Goal: Task Accomplishment & Management: Complete application form

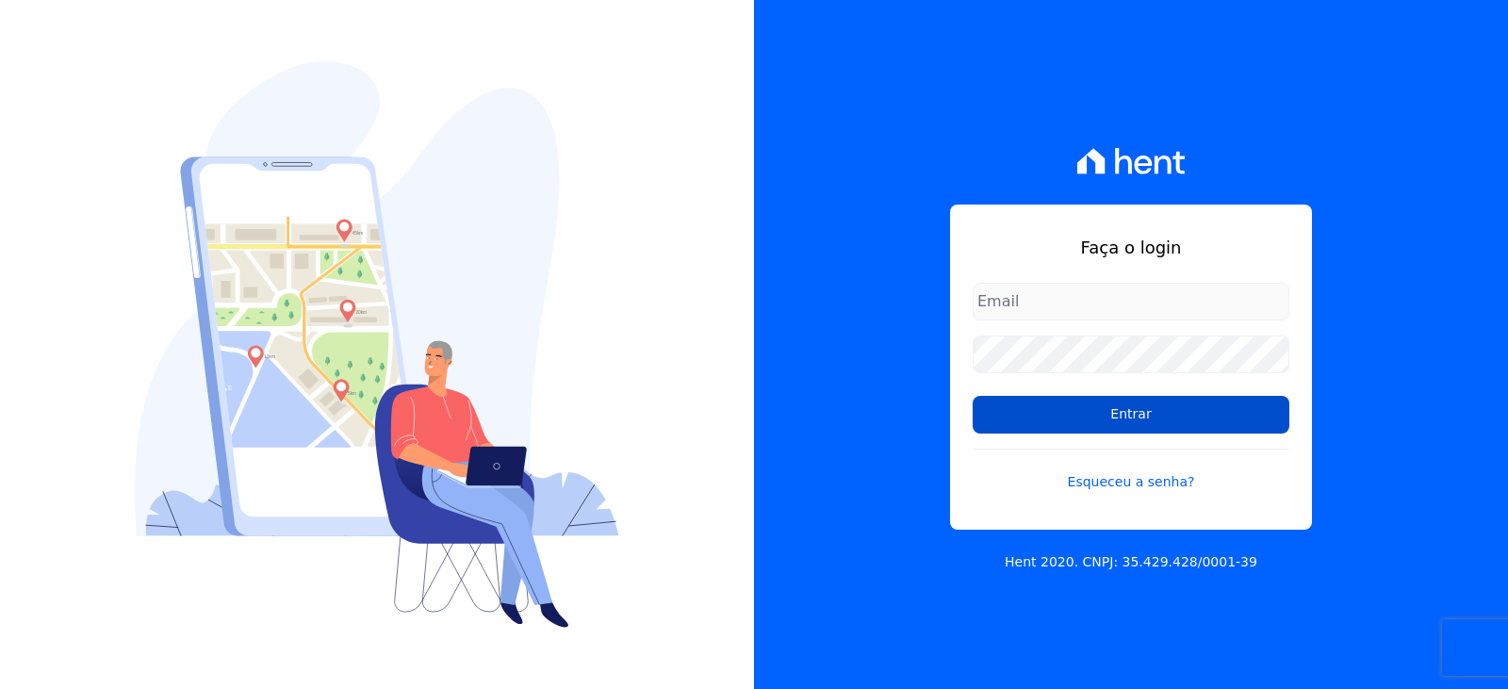
type input "[EMAIL_ADDRESS][DOMAIN_NAME]"
click at [1104, 427] on input "Entrar" at bounding box center [1131, 415] width 317 height 38
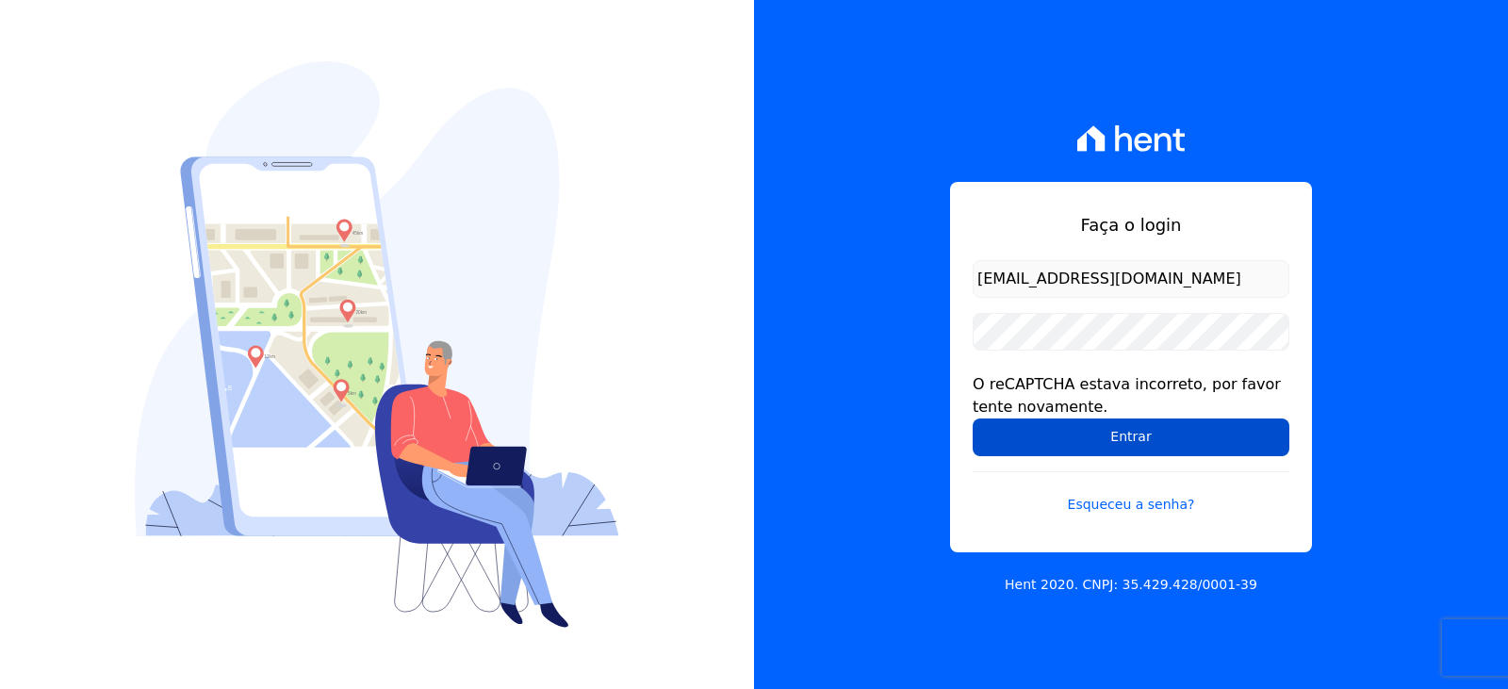
click at [1078, 440] on input "Entrar" at bounding box center [1131, 438] width 317 height 38
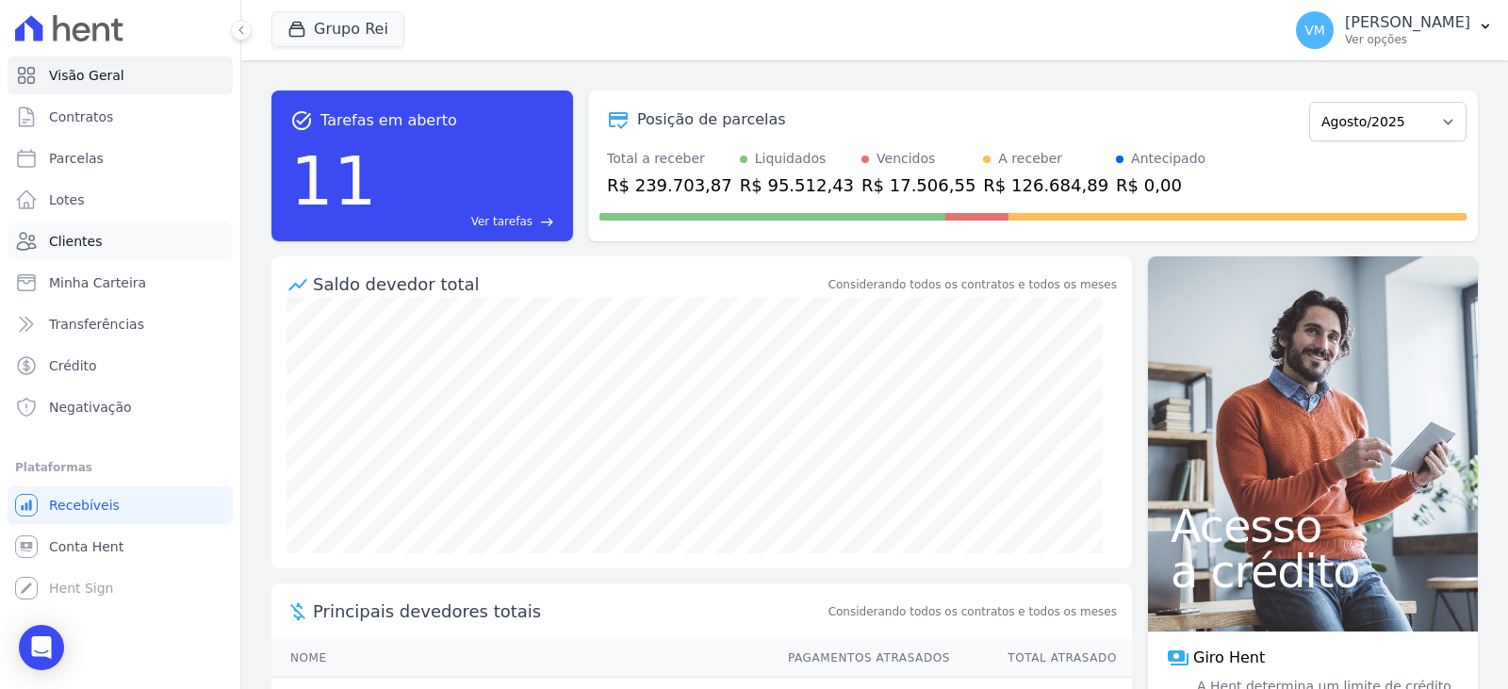
click at [92, 238] on span "Clientes" at bounding box center [75, 241] width 53 height 19
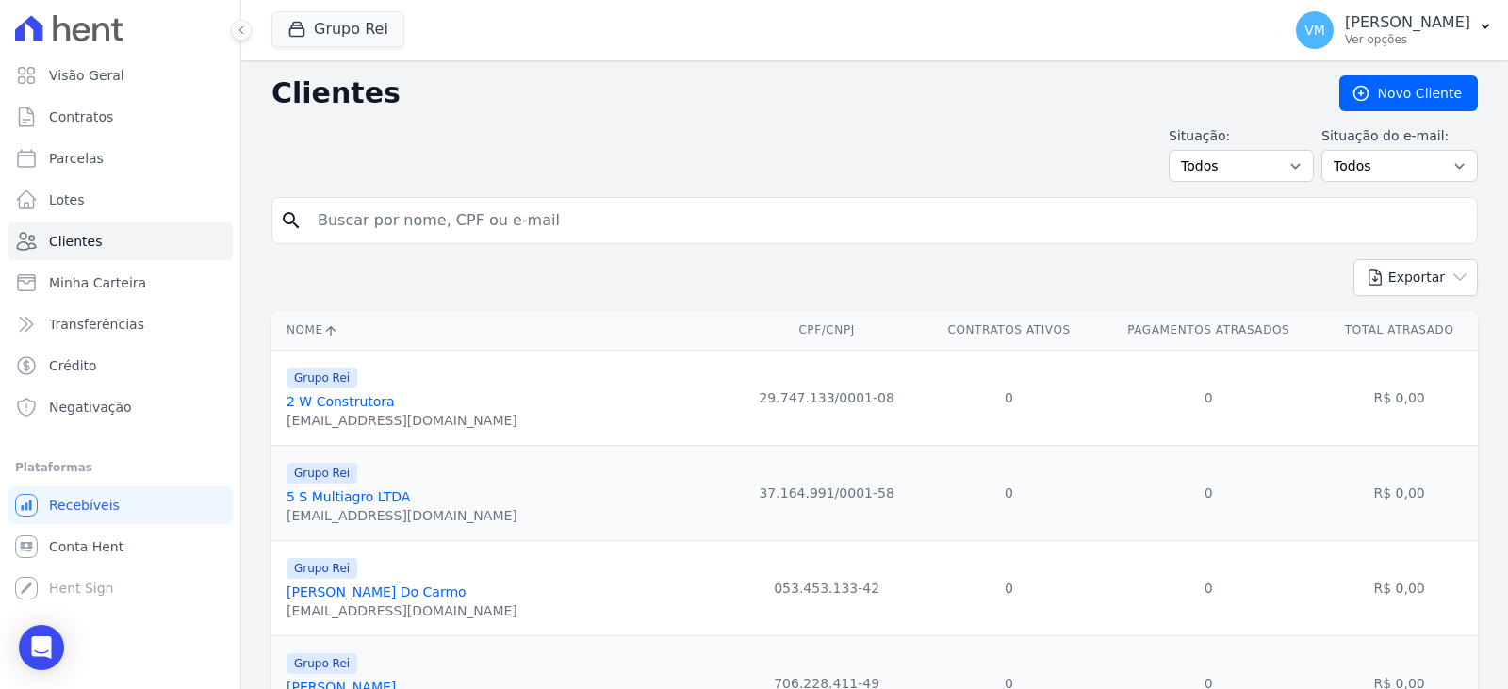
drag, startPoint x: 415, startPoint y: 224, endPoint x: 421, endPoint y: 239, distance: 16.5
click at [415, 224] on input "search" at bounding box center [887, 221] width 1163 height 38
click at [415, 228] on input "search" at bounding box center [887, 221] width 1163 height 38
paste input "05248056101"
type input "05248056101"
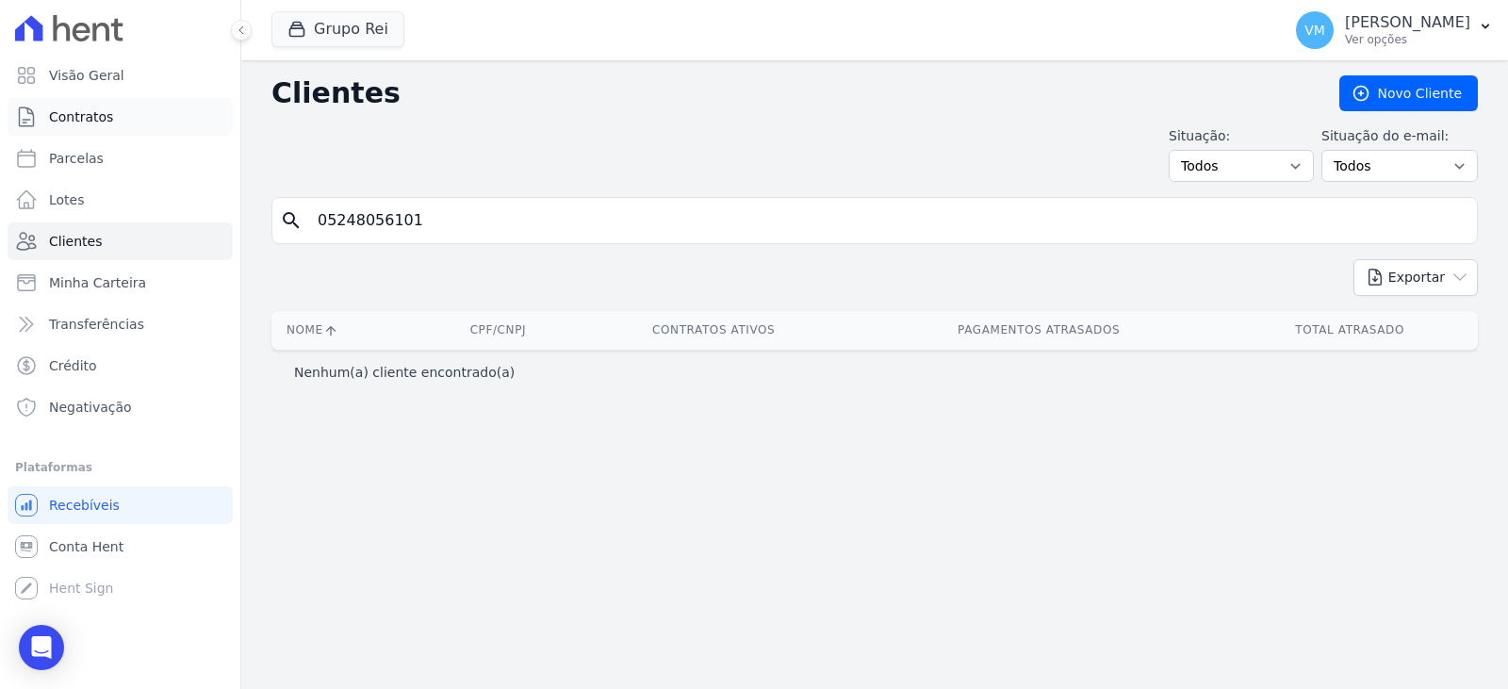
click at [87, 117] on span "Contratos" at bounding box center [81, 116] width 64 height 19
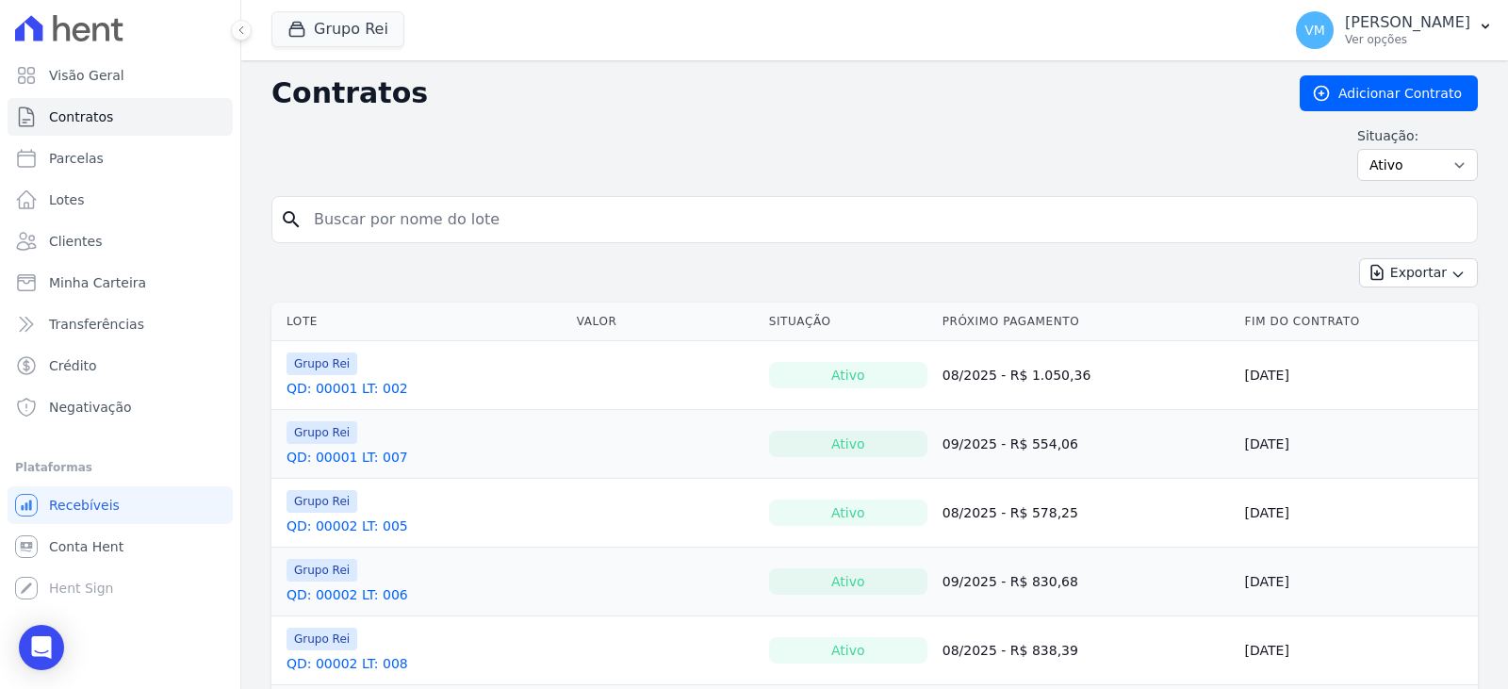
click at [403, 217] on input "search" at bounding box center [886, 220] width 1167 height 38
paste input "05248056101"
type input "05248056101"
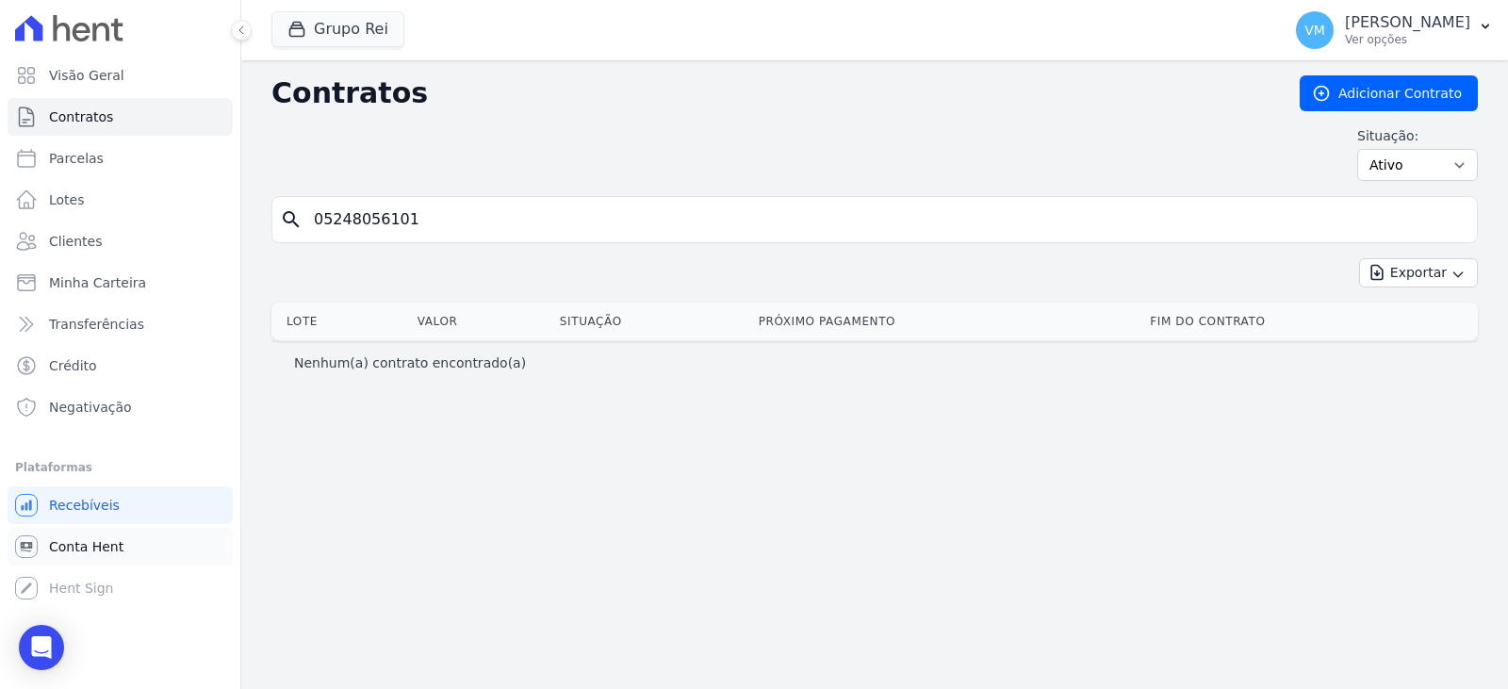
click at [67, 552] on span "Conta Hent" at bounding box center [86, 546] width 74 height 19
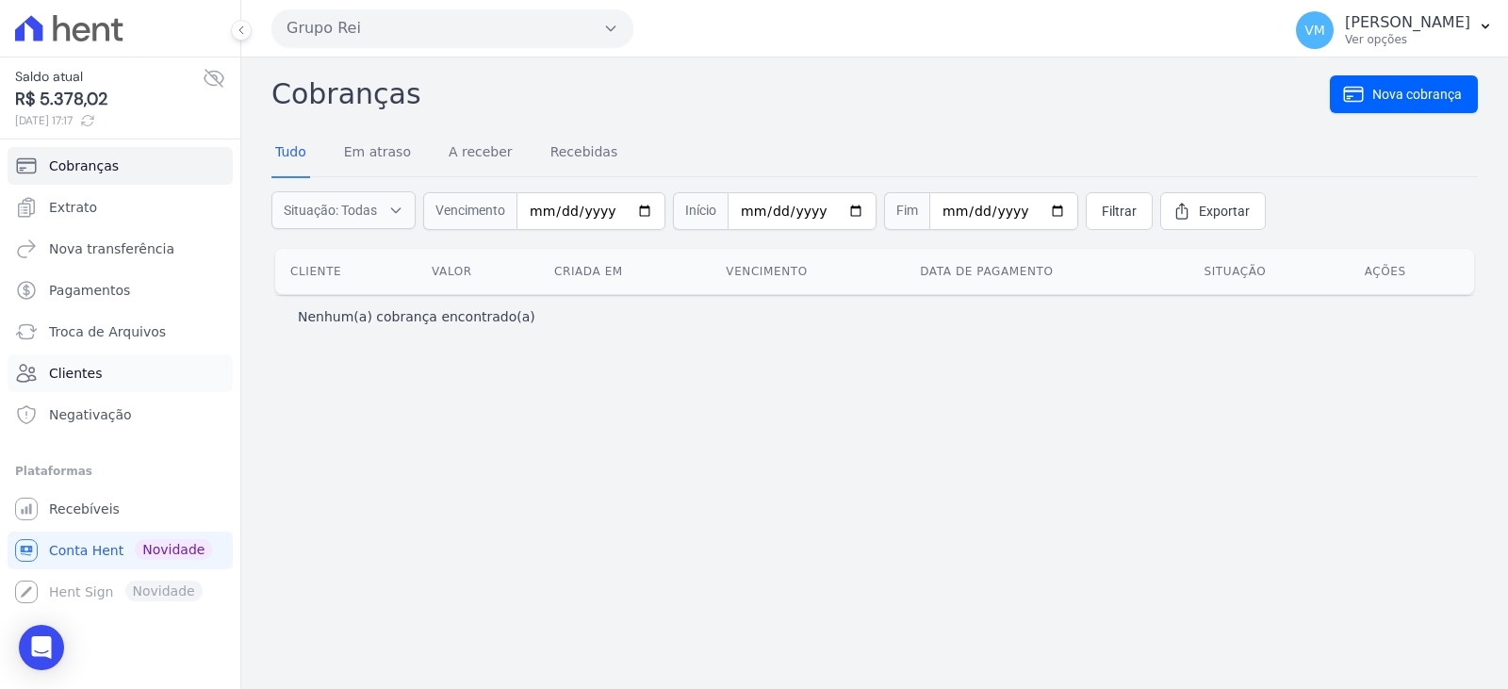
click at [114, 363] on link "Clientes" at bounding box center [120, 373] width 225 height 38
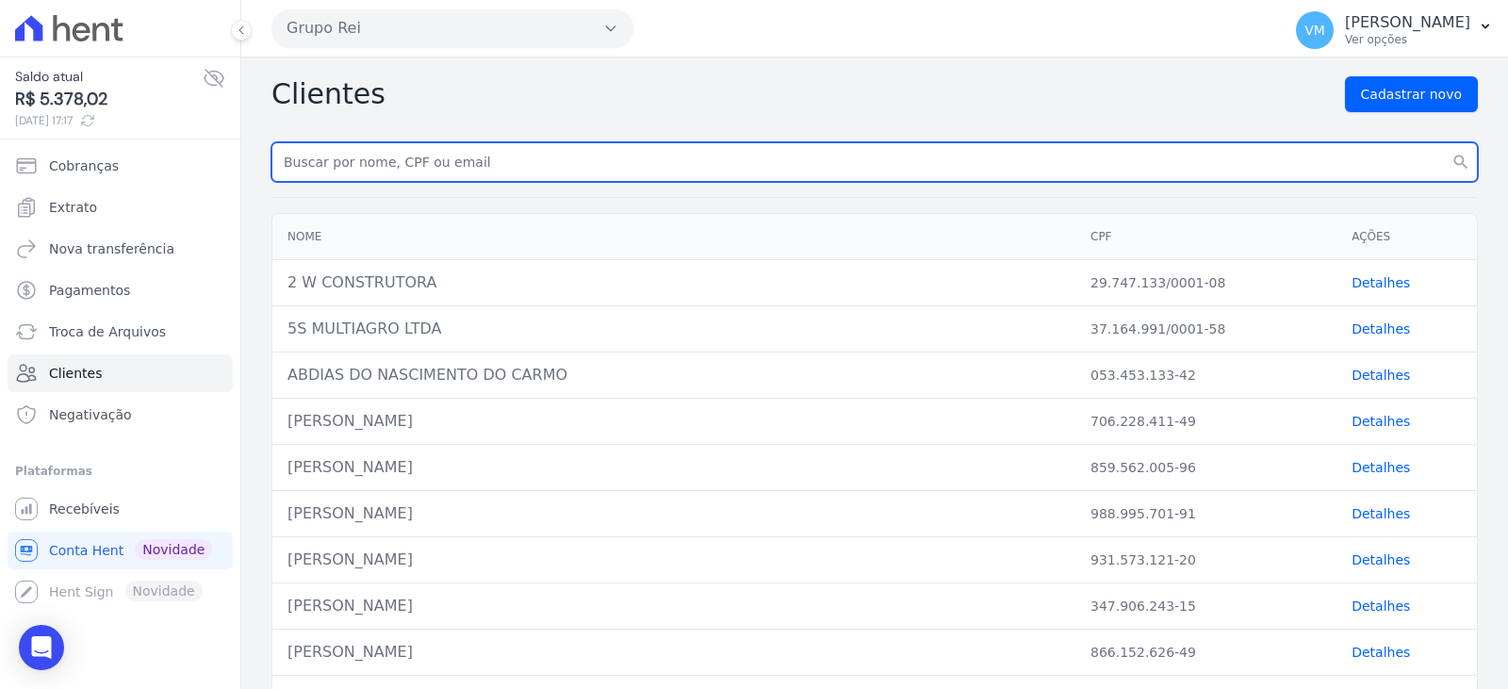
click at [421, 165] on input "text" at bounding box center [874, 162] width 1207 height 40
paste input "05248056101"
type input "05248056101"
click at [1444, 142] on button "search" at bounding box center [1461, 162] width 34 height 40
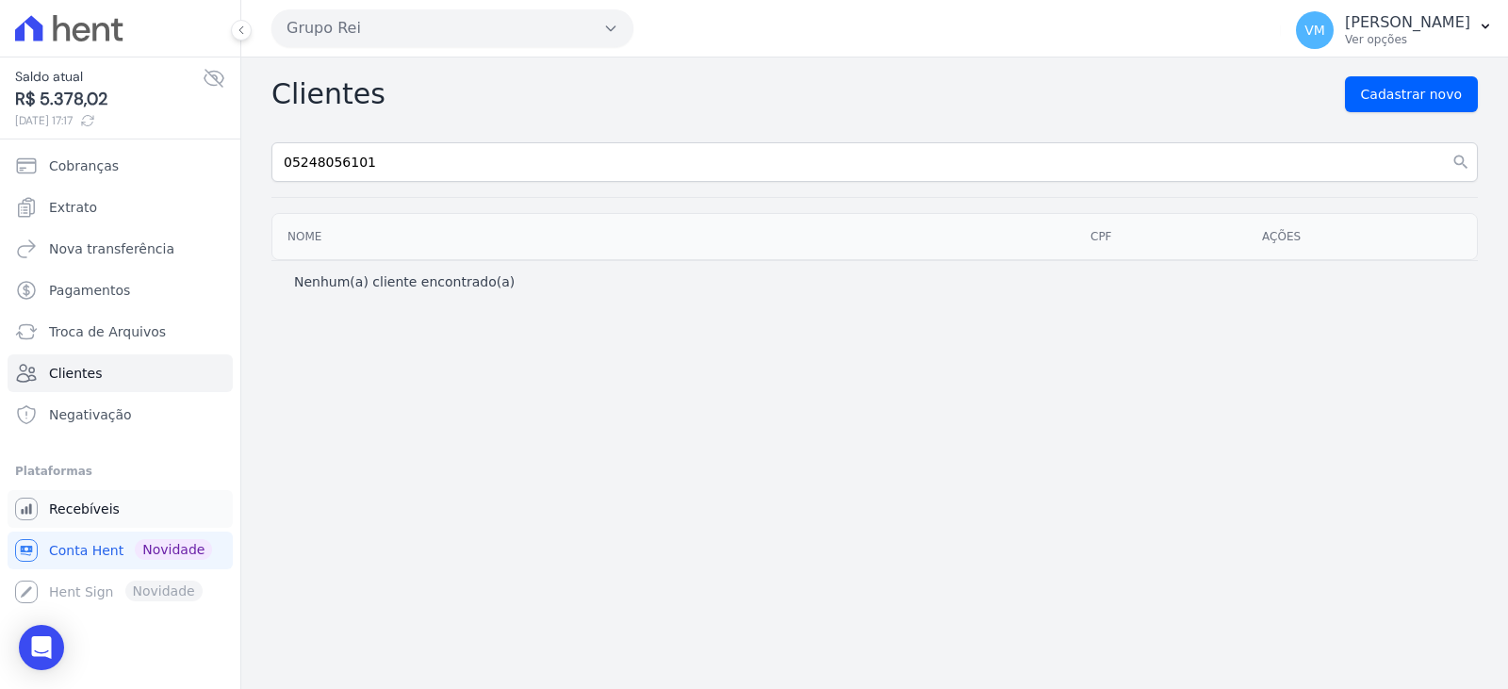
click at [115, 511] on link "Recebíveis" at bounding box center [120, 509] width 225 height 38
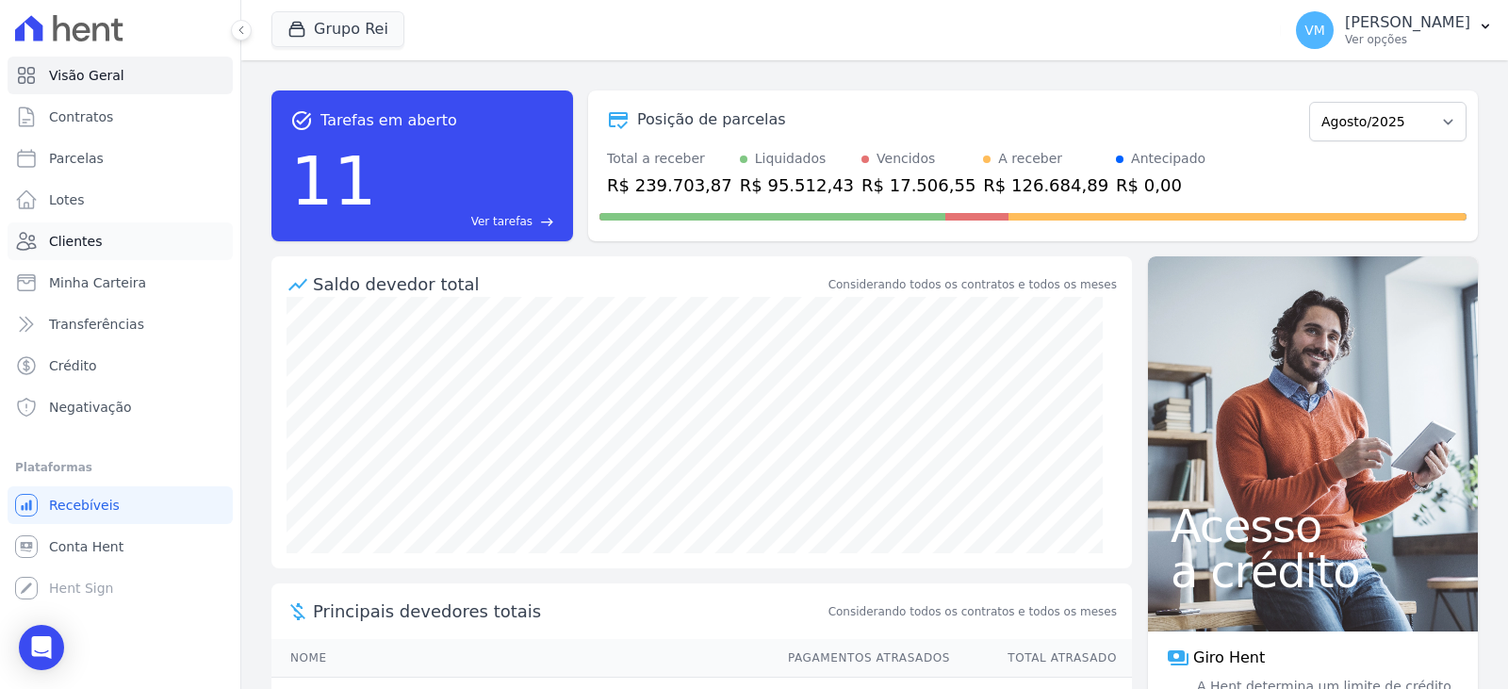
click at [91, 240] on span "Clientes" at bounding box center [75, 241] width 53 height 19
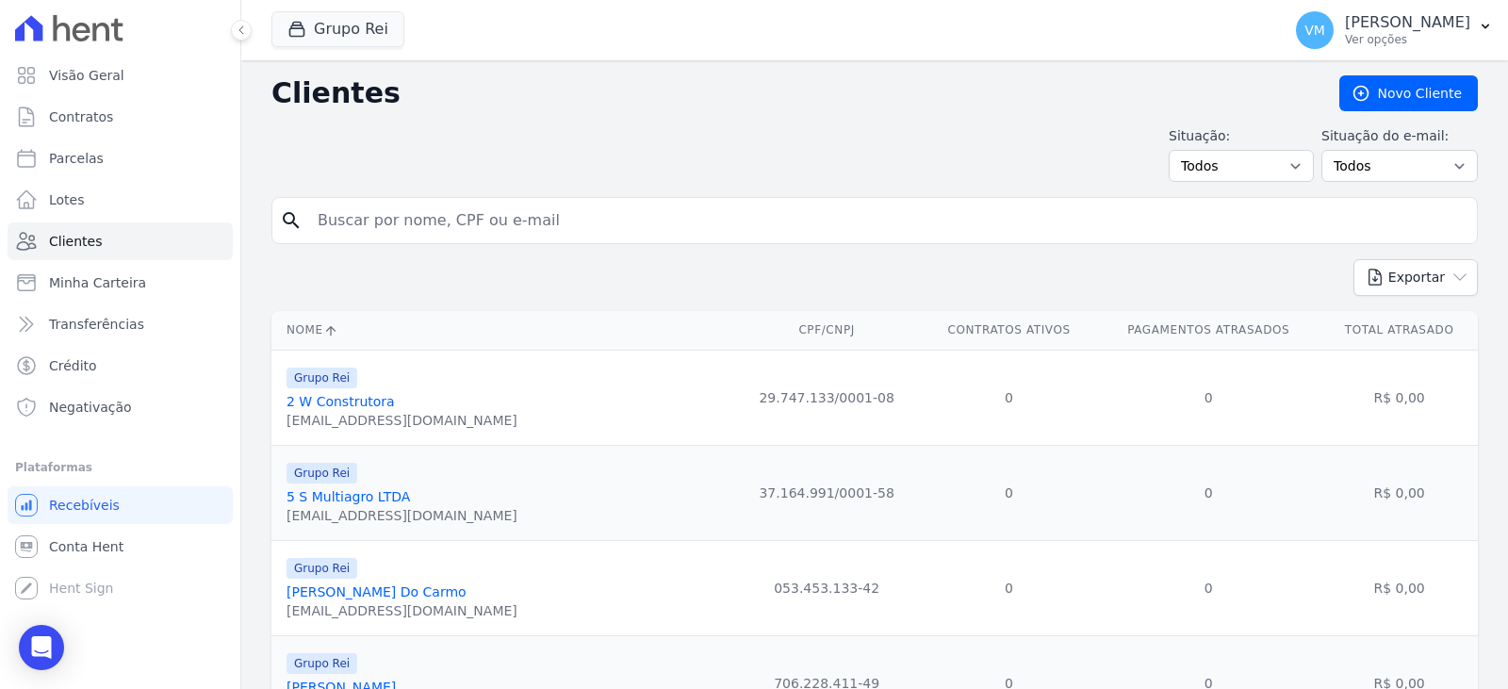
click at [414, 223] on input "search" at bounding box center [887, 221] width 1163 height 38
paste input "05248056101"
type input "05248056101"
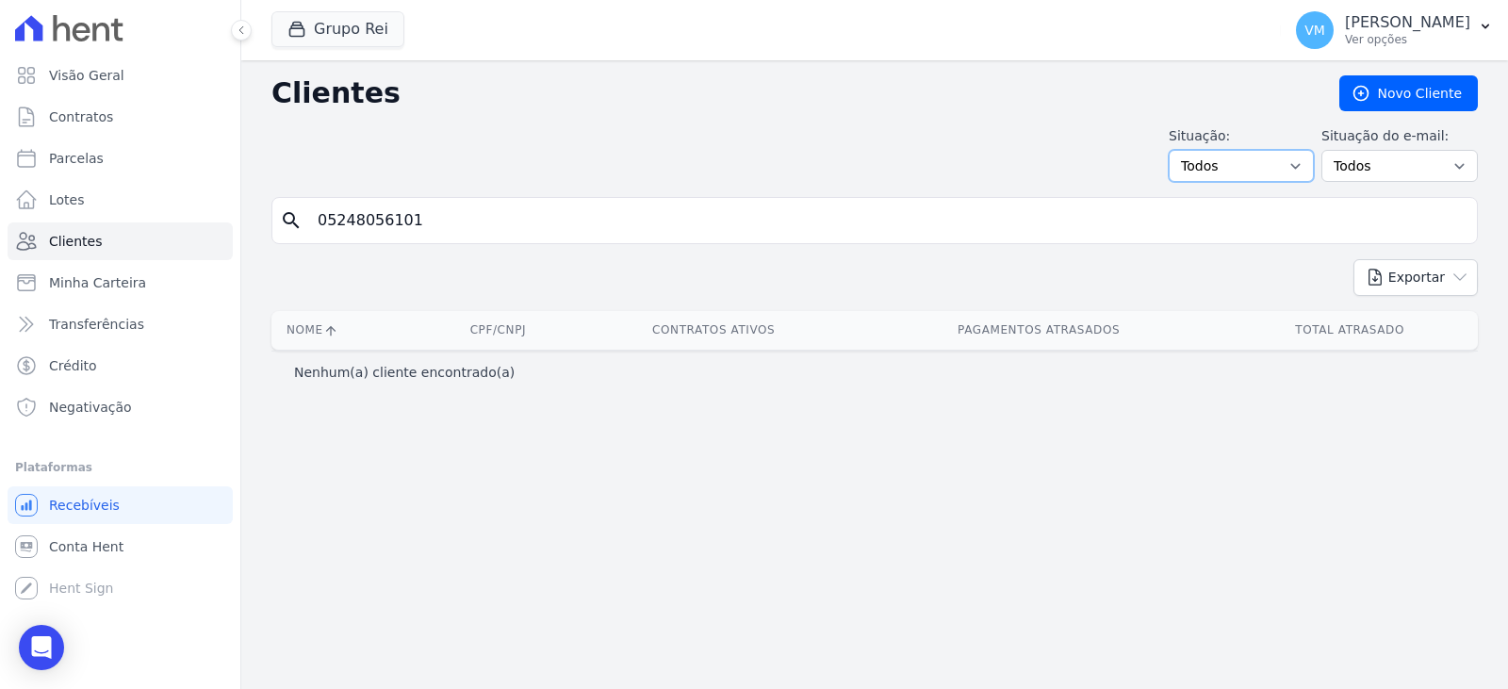
click at [1274, 163] on select "Todos Adimplentes Inadimplentes" at bounding box center [1241, 166] width 145 height 32
click at [1373, 167] on select "Todos Confirmado Não confirmado" at bounding box center [1400, 166] width 156 height 32
click at [938, 132] on div "Situação: Todos Adimplentes Inadimplentes Situação do e-mail: Todos Confirmado …" at bounding box center [874, 154] width 1207 height 56
click at [1412, 100] on link "Novo Cliente" at bounding box center [1409, 93] width 139 height 36
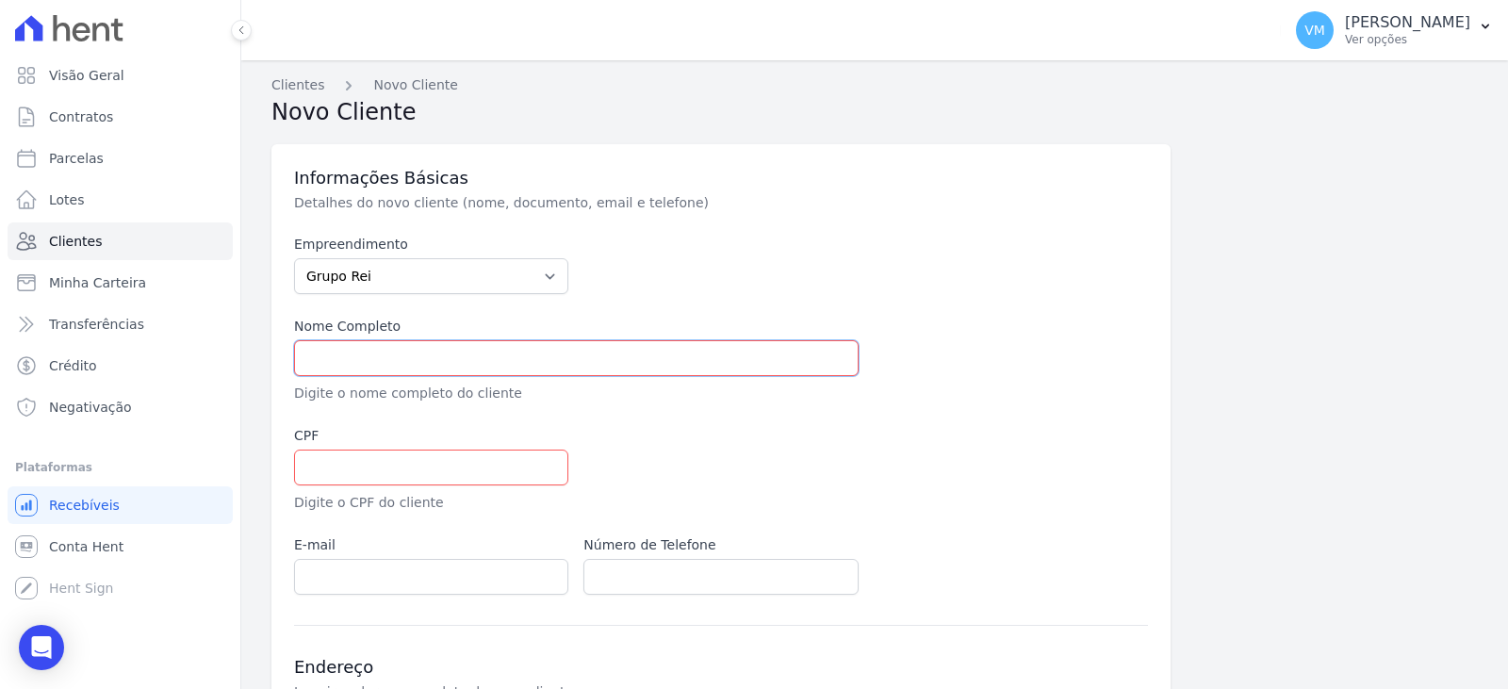
drag, startPoint x: 358, startPoint y: 347, endPoint x: 397, endPoint y: 365, distance: 42.6
click at [360, 352] on input "text" at bounding box center [576, 358] width 565 height 36
click at [403, 346] on input "text" at bounding box center [576, 358] width 565 height 36
paste input "[PERSON_NAME]"
type input "[PERSON_NAME]"
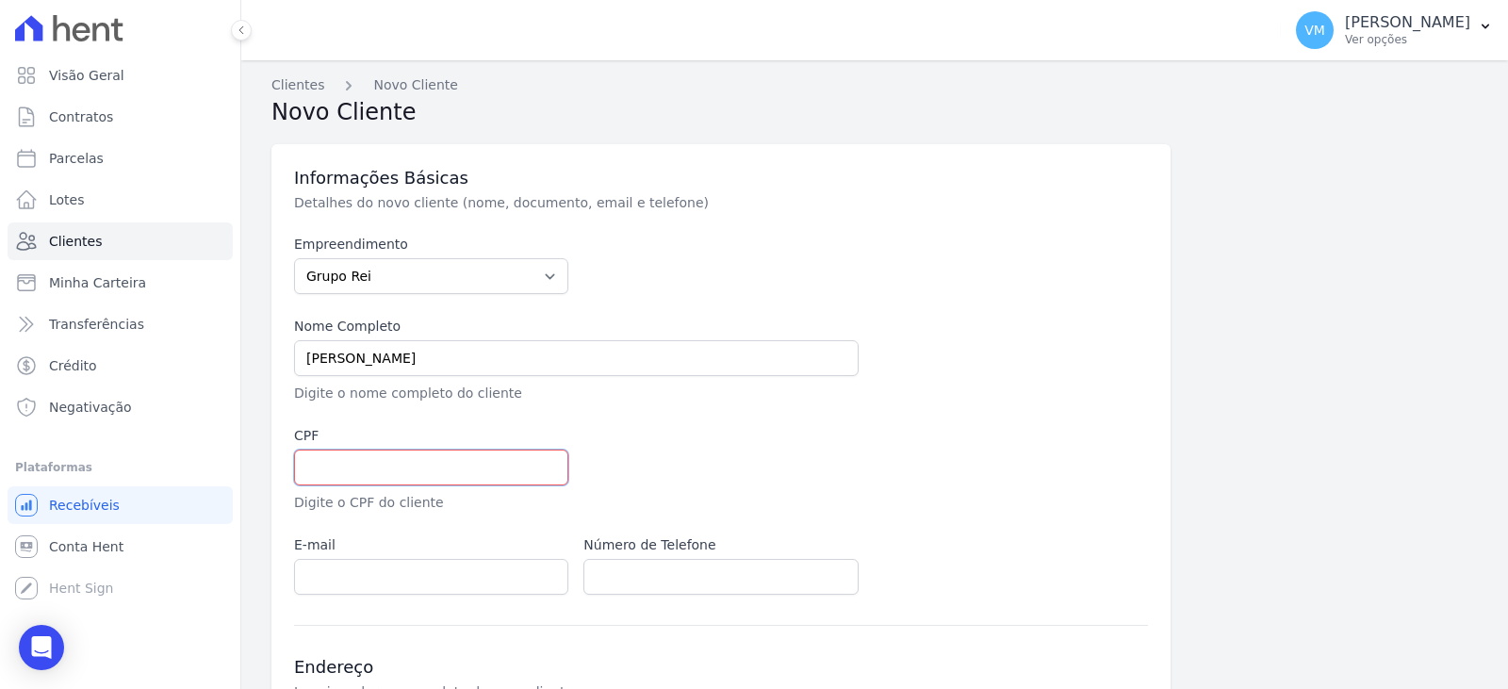
click at [376, 461] on input "text" at bounding box center [431, 468] width 274 height 36
paste input "05248056101"
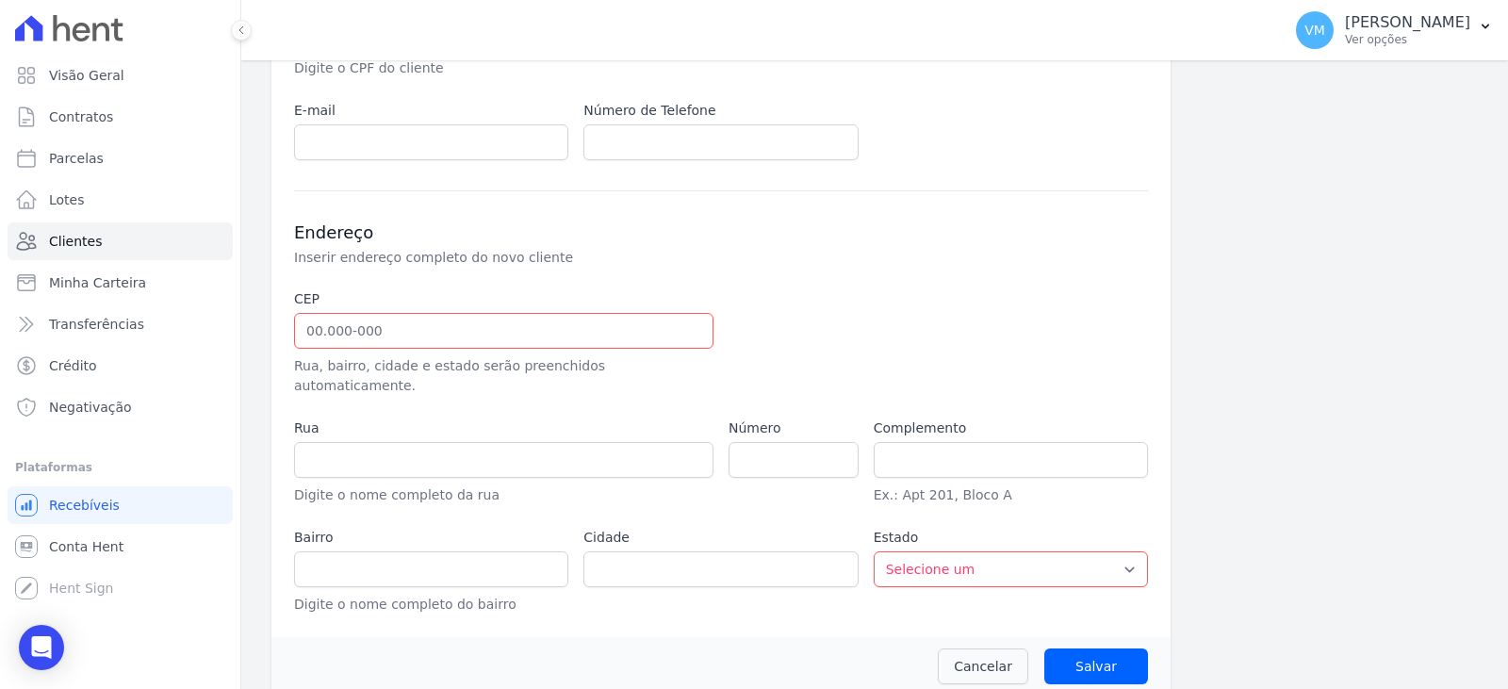
scroll to position [436, 0]
type input "05248056101"
click at [389, 335] on input "text" at bounding box center [503, 329] width 419 height 36
click at [438, 322] on input "text" at bounding box center [503, 329] width 419 height 36
paste input "75.834-304"
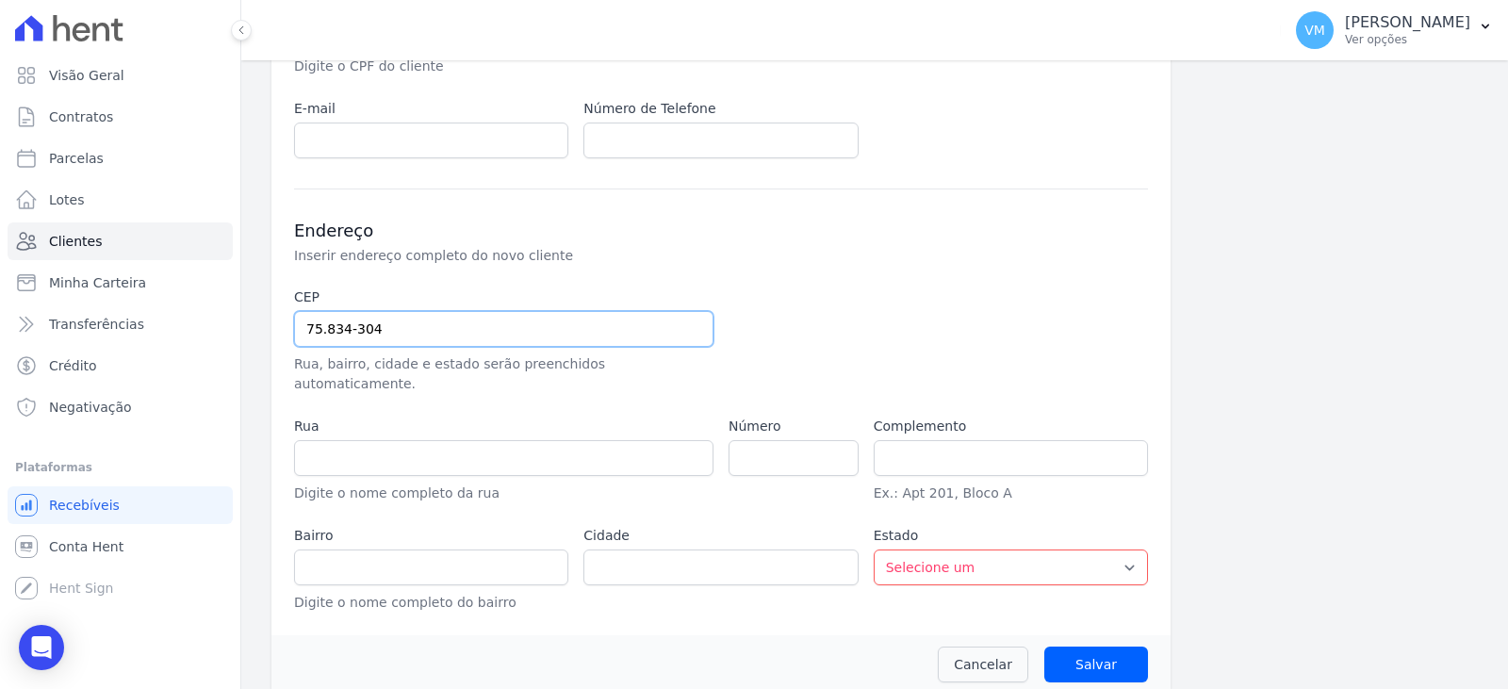
type input "75.834-304"
click at [403, 441] on input "text" at bounding box center [503, 458] width 419 height 36
type input "[GEOGRAPHIC_DATA]"
type input "[PERSON_NAME]"
type input "Mineiros"
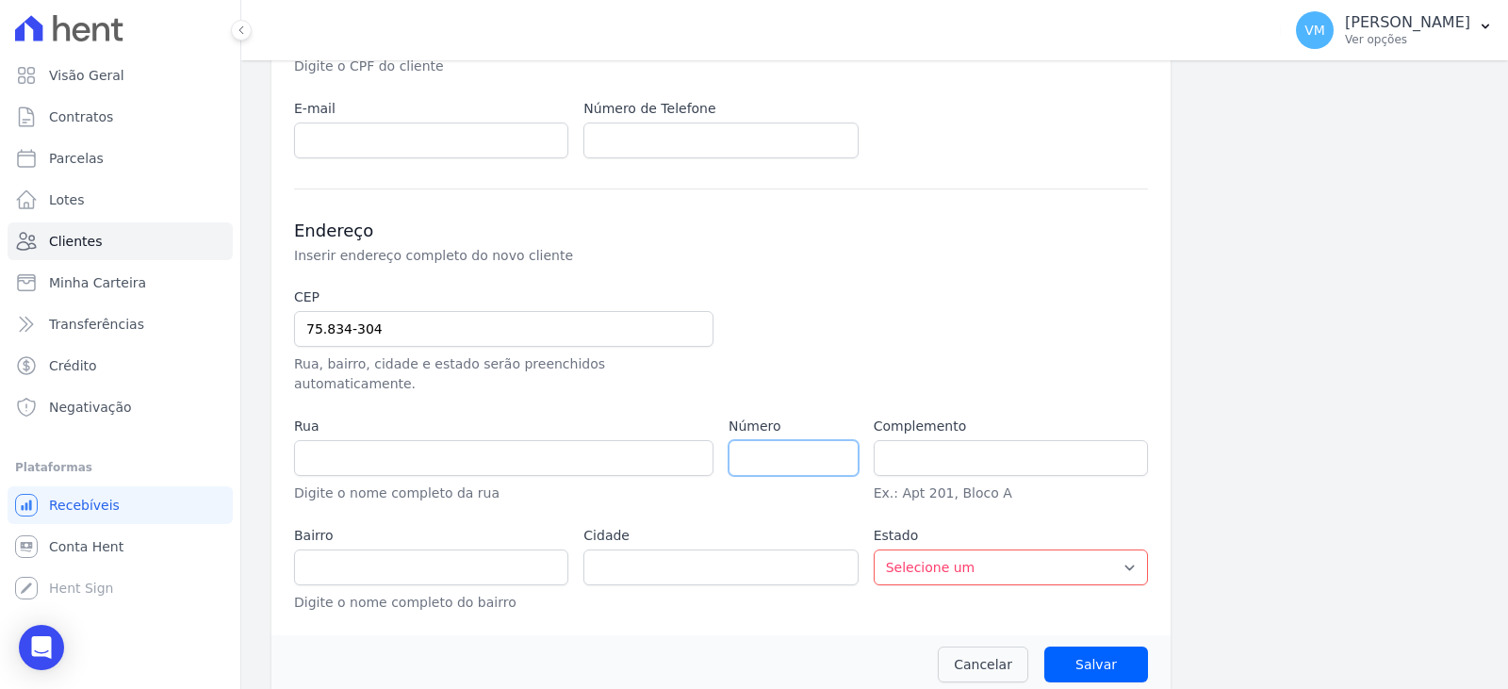
select select "GO"
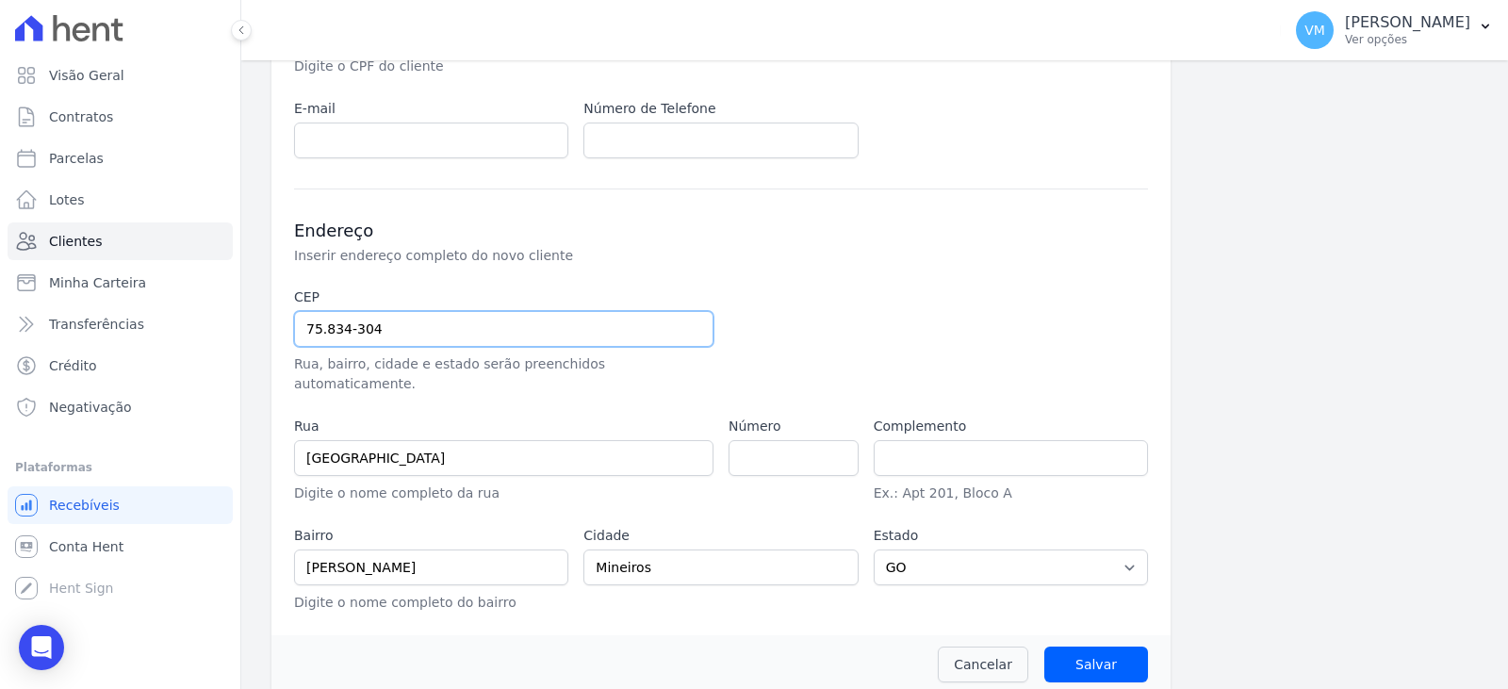
click at [417, 327] on input "75.834-304" at bounding box center [503, 329] width 419 height 36
click at [770, 449] on input "number" at bounding box center [794, 458] width 130 height 36
click at [892, 440] on input "text" at bounding box center [1011, 458] width 274 height 36
click at [959, 440] on input "text" at bounding box center [1011, 458] width 274 height 36
paste input "QD 38 LT 0, APT 101 BL 9"
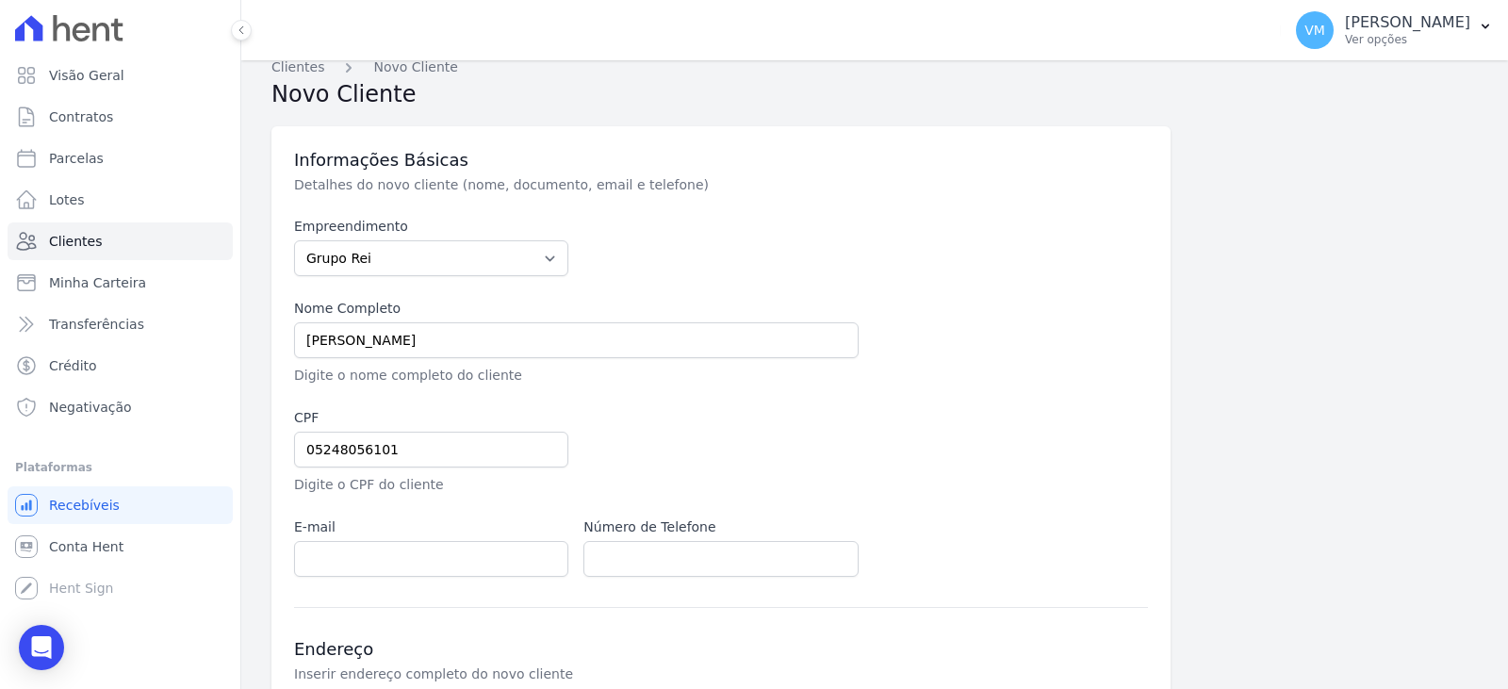
scroll to position [0, 0]
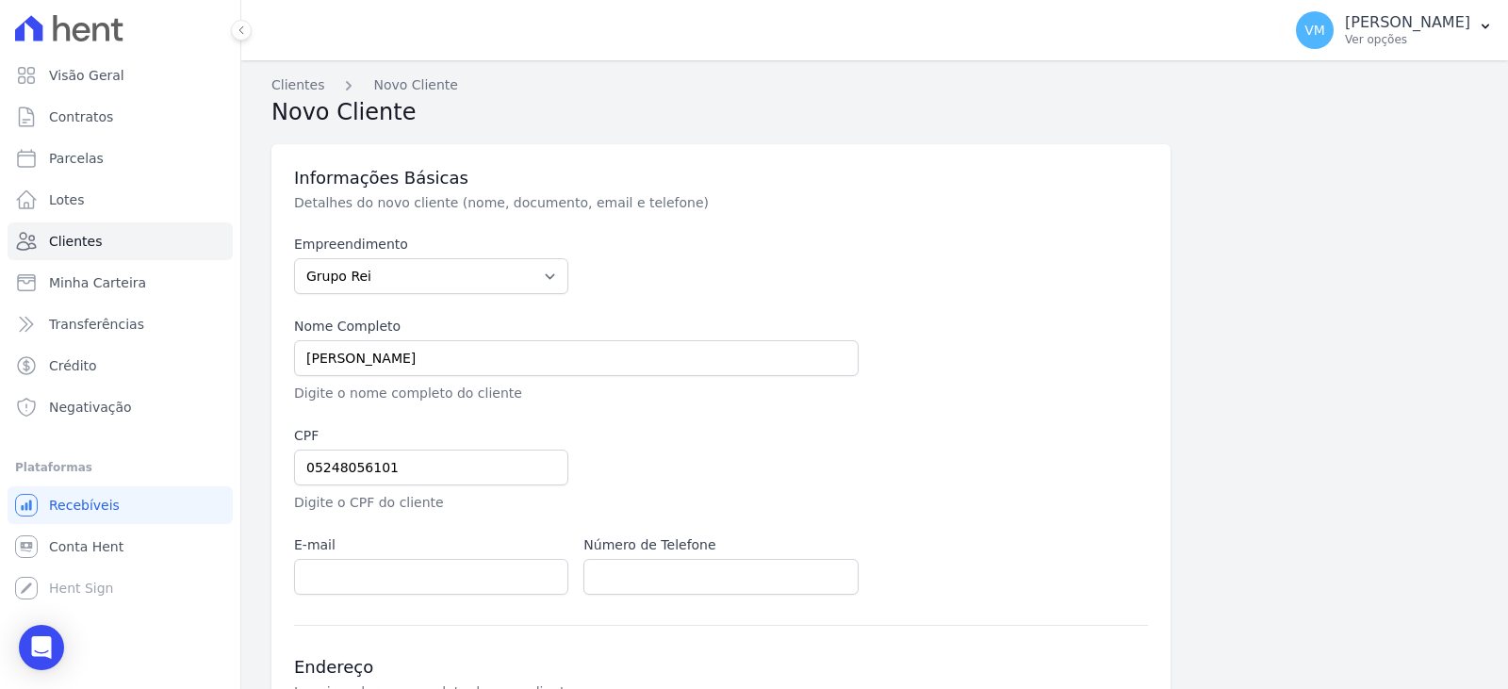
type input "QD 38 LT 0, APT 101 BL 9"
click at [446, 291] on select "Grupo Rei" at bounding box center [431, 276] width 274 height 36
click at [449, 282] on select "Grupo Rei" at bounding box center [431, 276] width 274 height 36
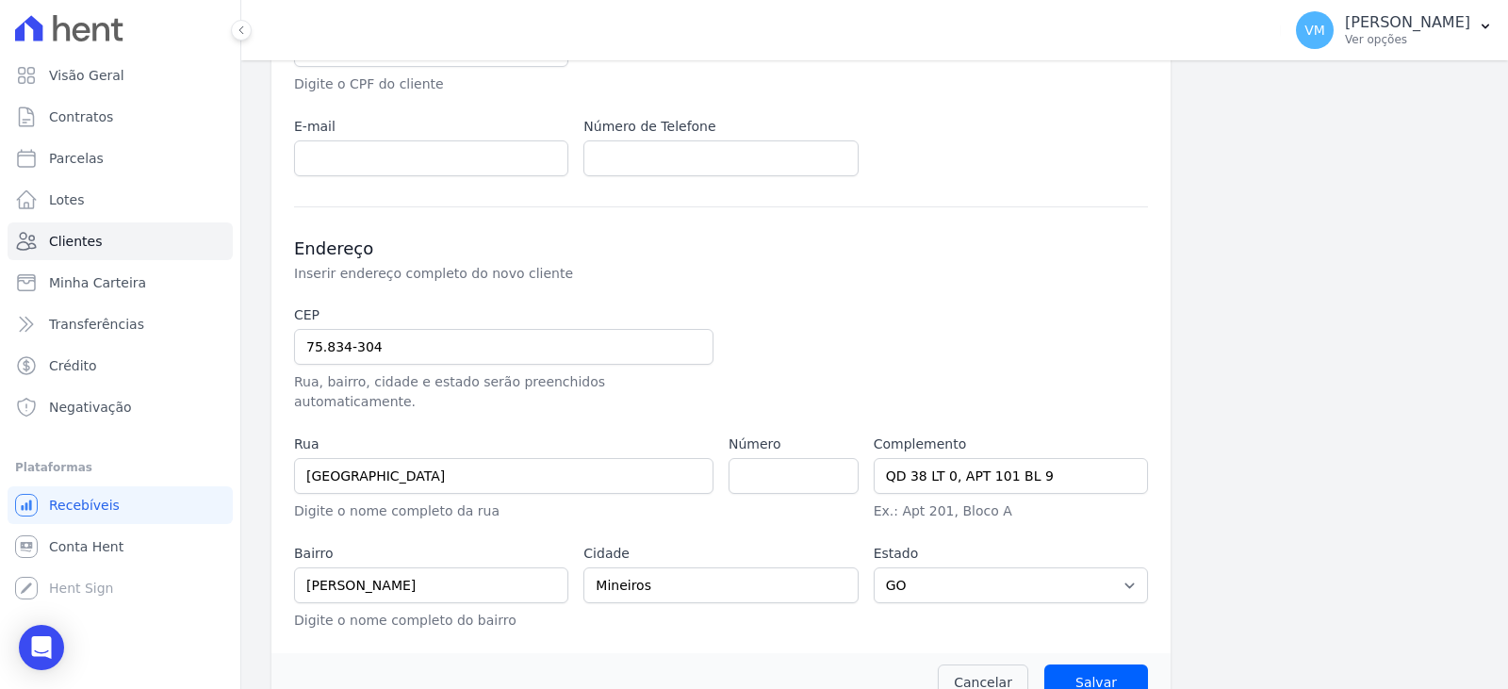
scroll to position [436, 0]
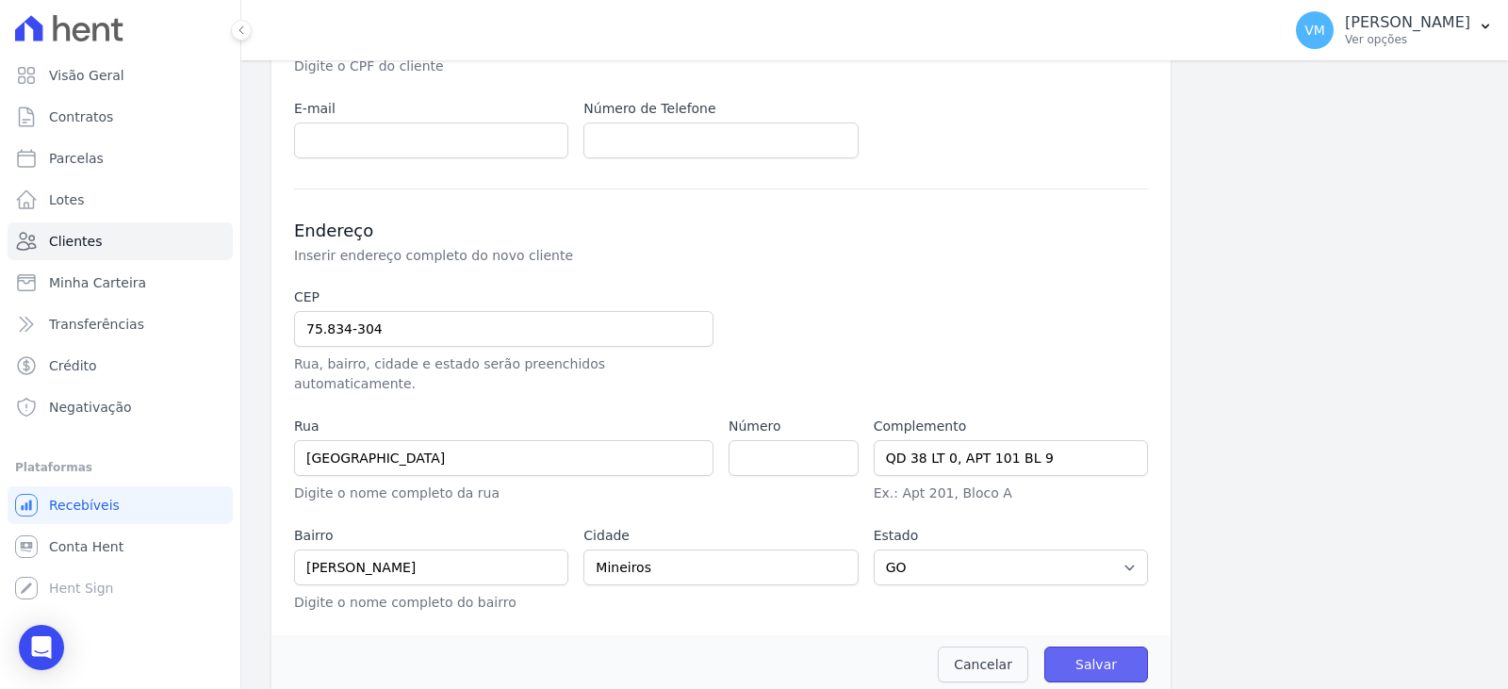
click at [1081, 647] on input "Salvar" at bounding box center [1096, 665] width 104 height 36
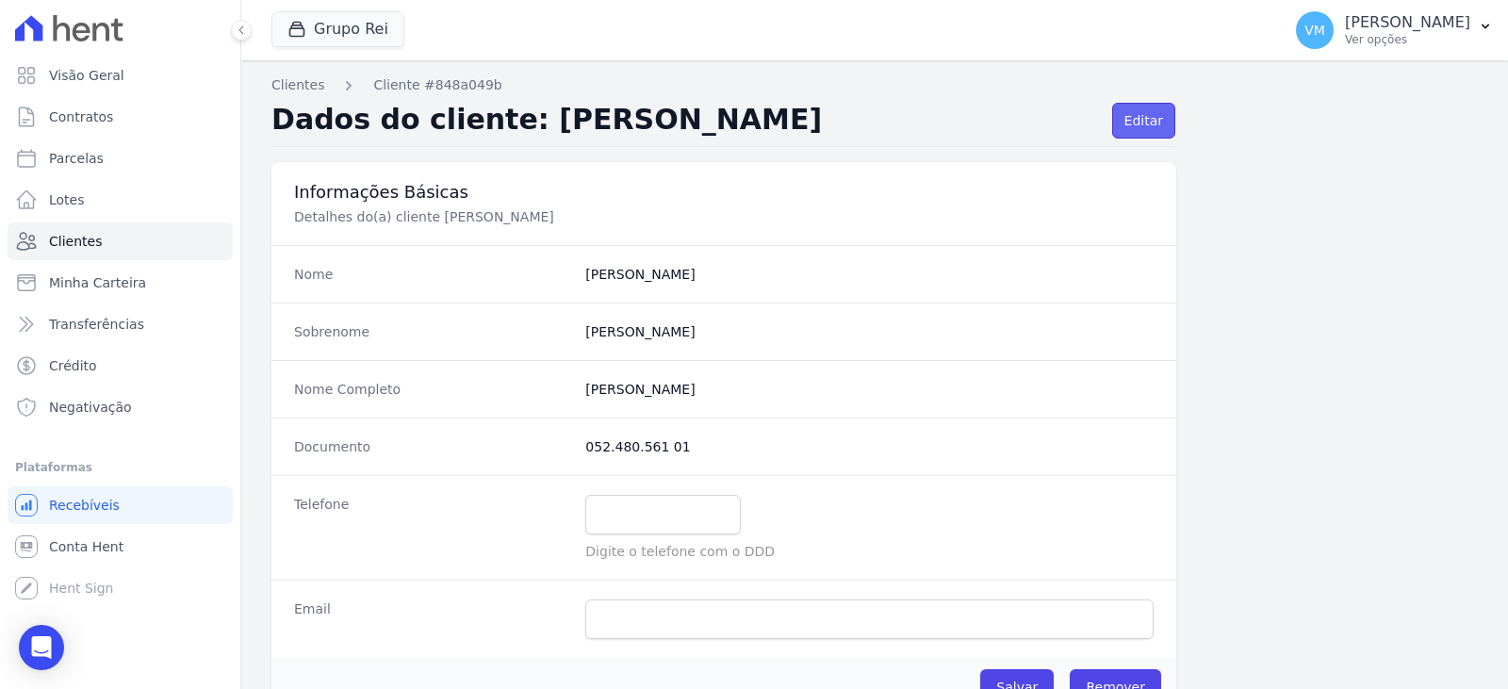
drag, startPoint x: 1128, startPoint y: 122, endPoint x: 1113, endPoint y: 135, distance: 20.0
click at [1128, 123] on link "Editar" at bounding box center [1143, 121] width 63 height 36
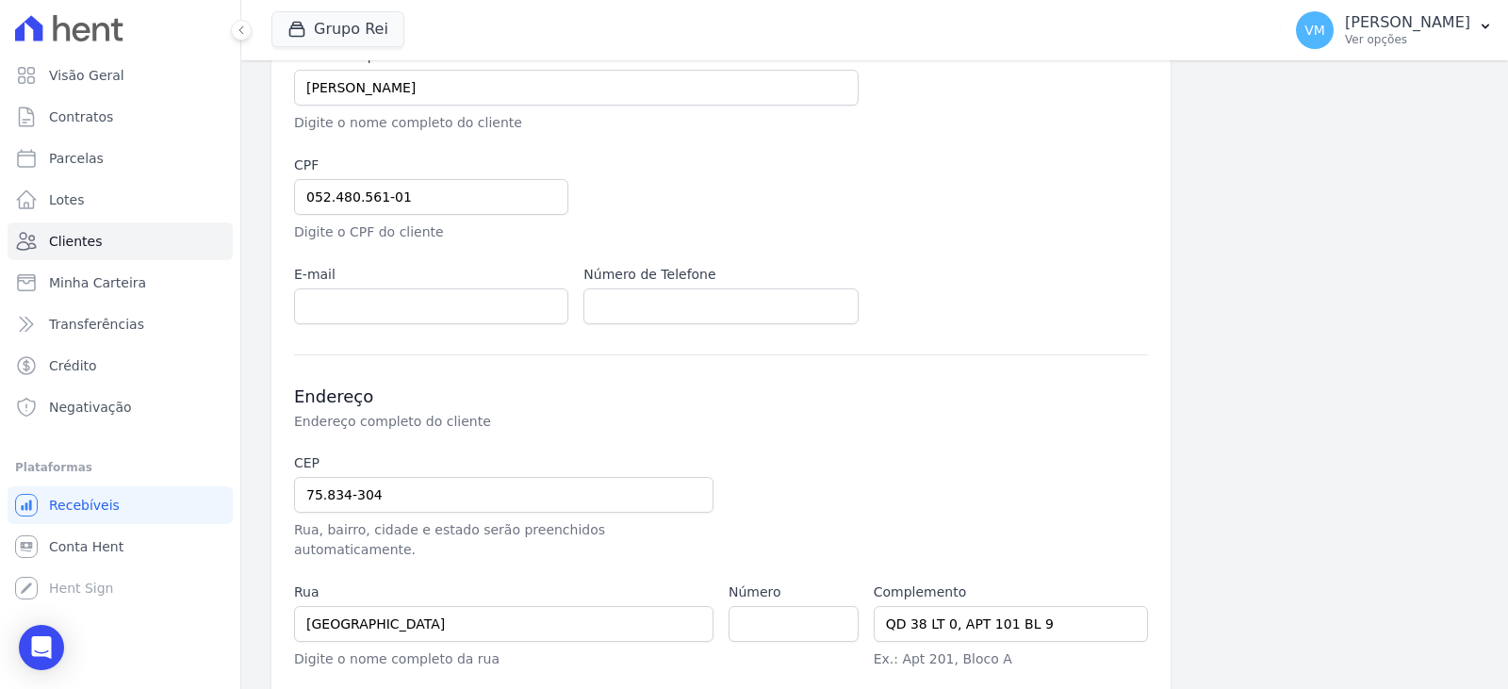
scroll to position [283, 0]
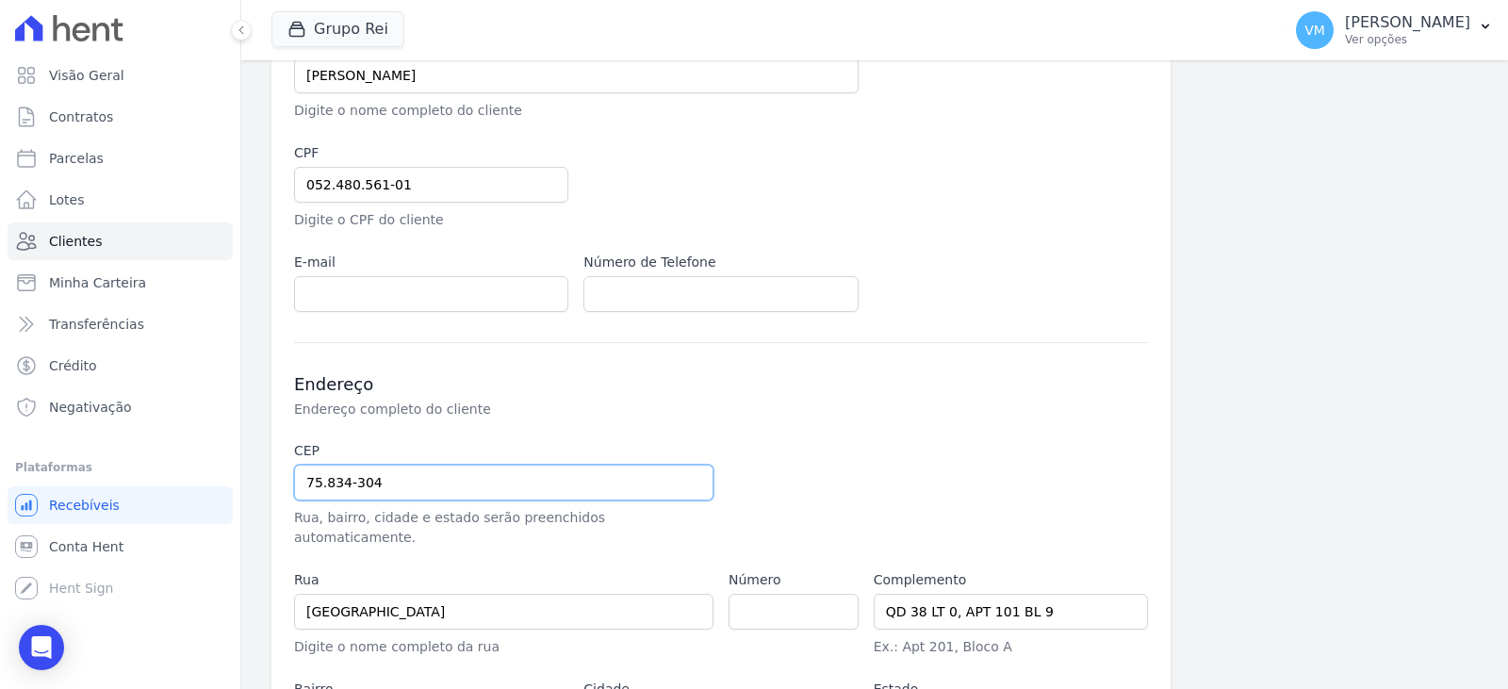
click at [446, 483] on input "75.834-304" at bounding box center [503, 483] width 419 height 36
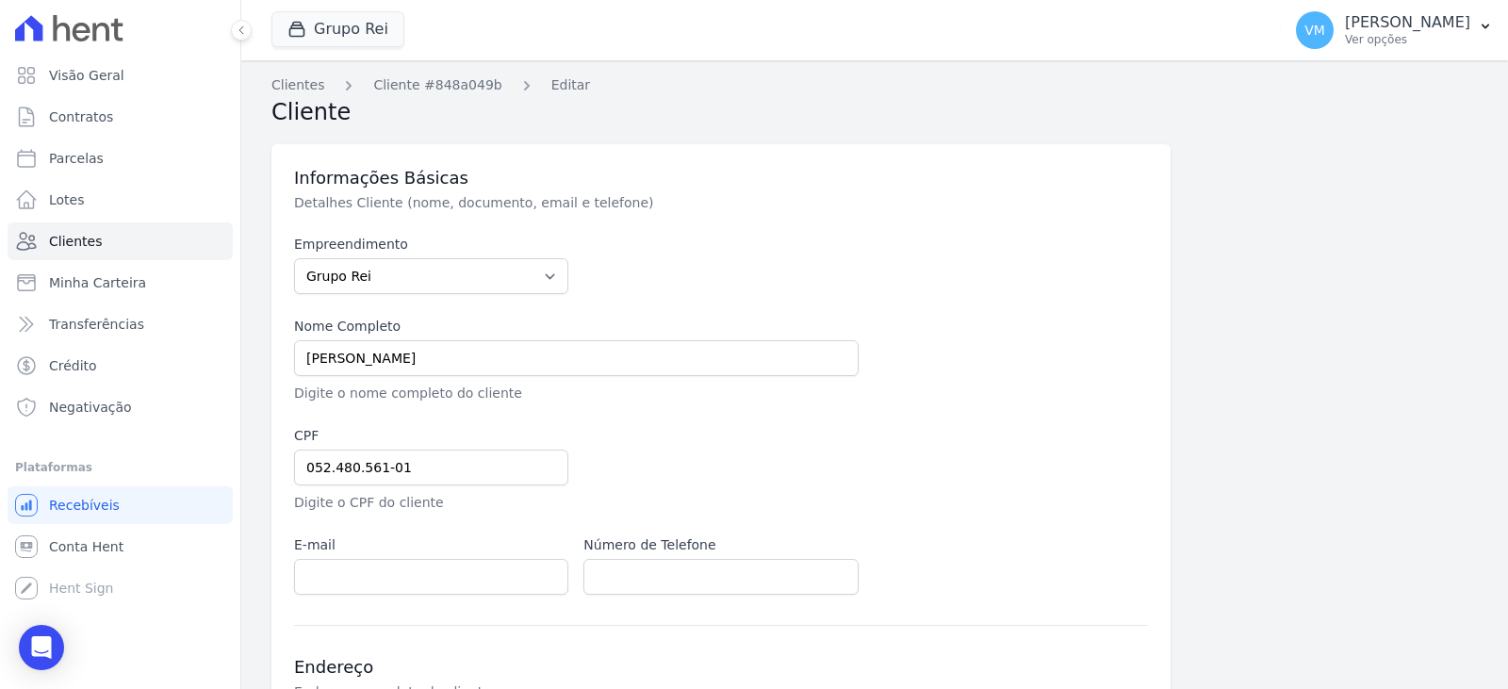
scroll to position [436, 0]
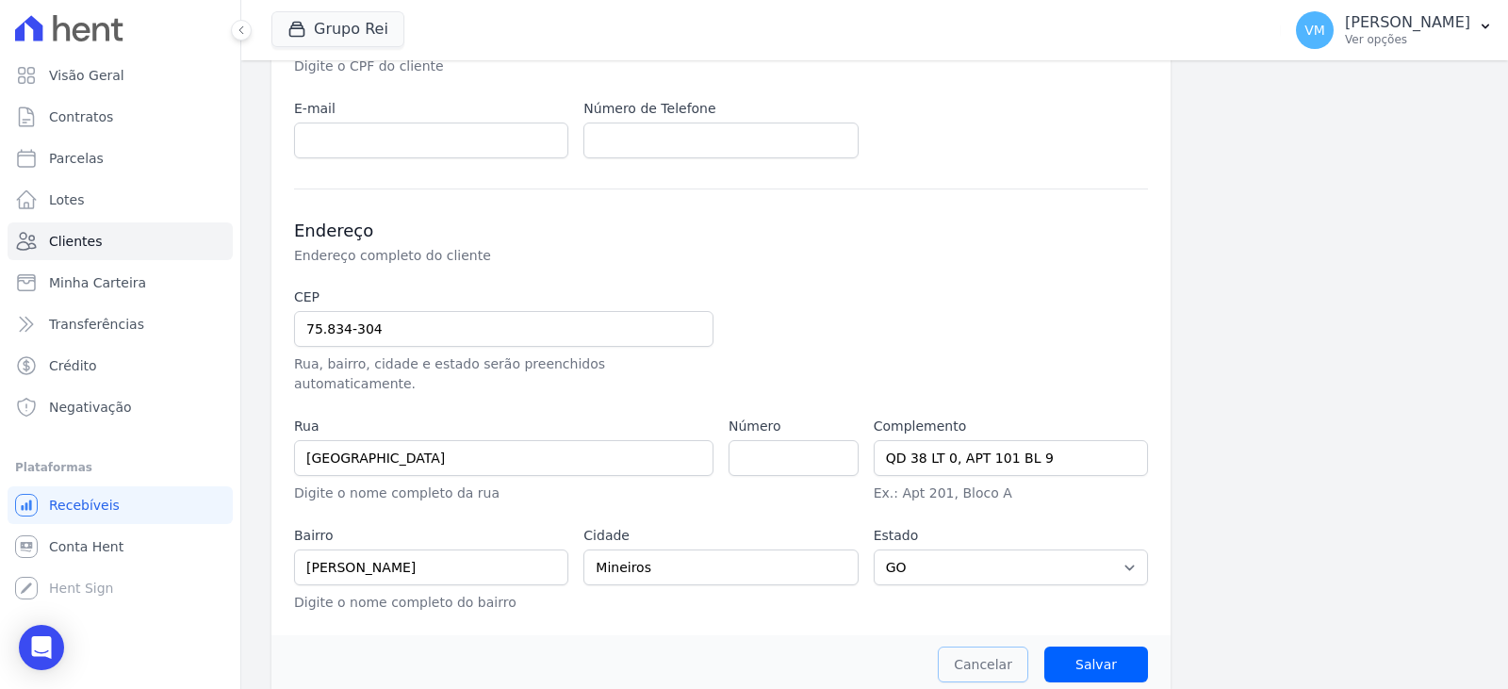
click at [954, 648] on link "Cancelar" at bounding box center [983, 665] width 90 height 36
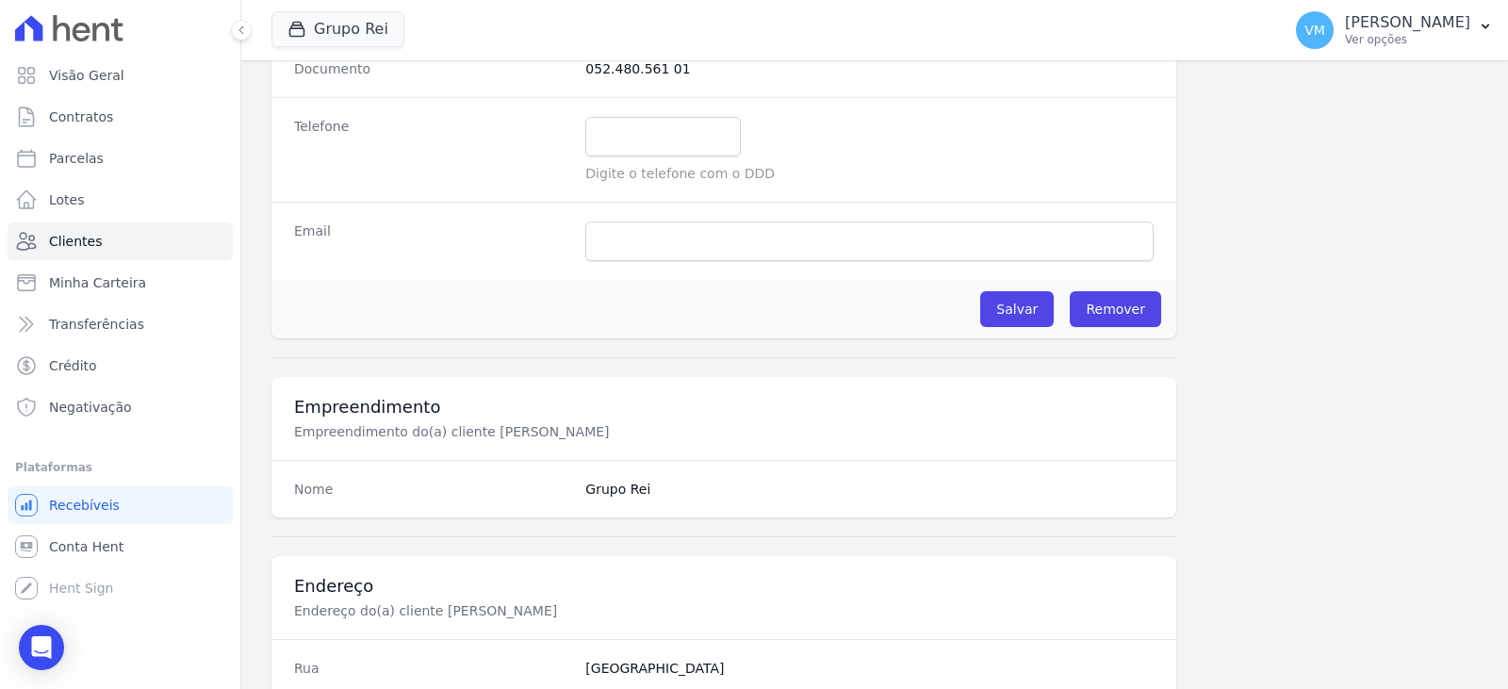
scroll to position [377, 0]
click at [1100, 314] on link "Remover" at bounding box center [1115, 310] width 91 height 36
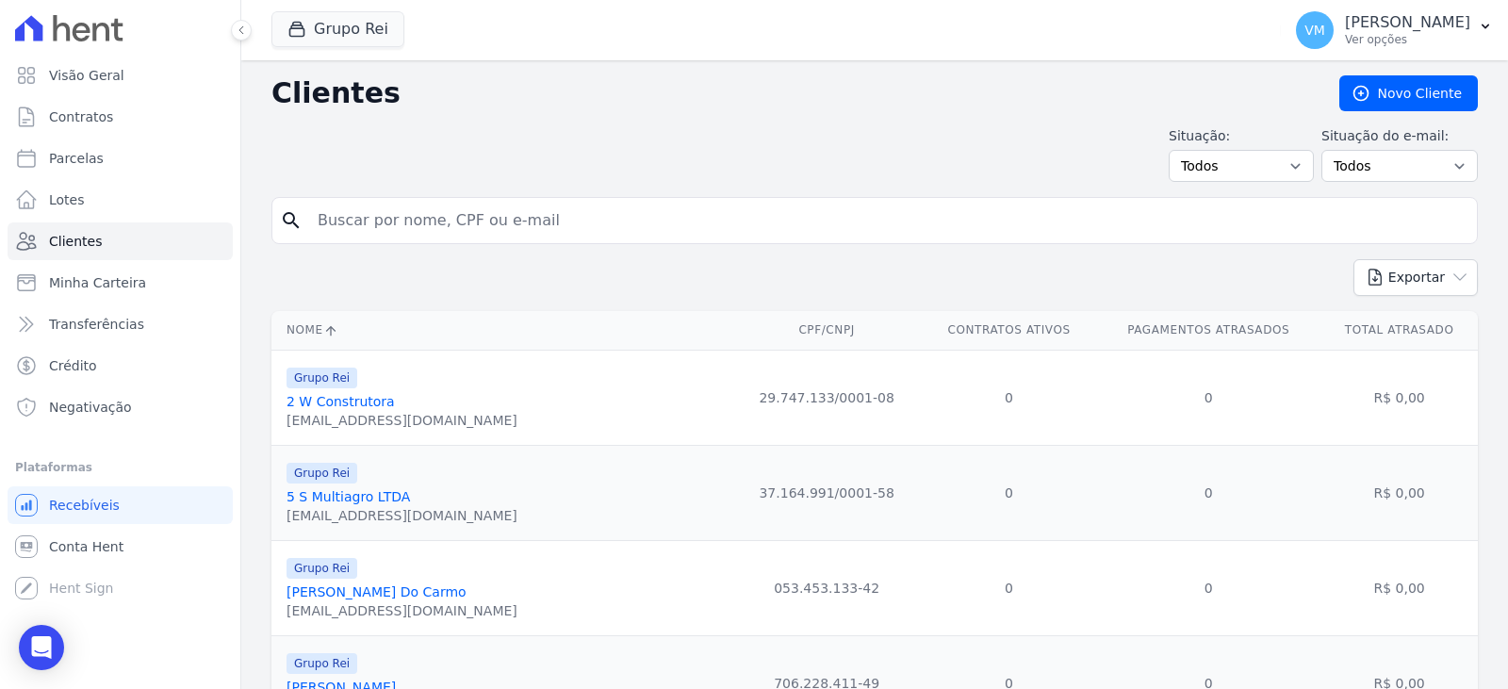
drag, startPoint x: 1406, startPoint y: 22, endPoint x: 1367, endPoint y: 58, distance: 53.4
click at [1407, 22] on p "[PERSON_NAME]" at bounding box center [1407, 22] width 125 height 19
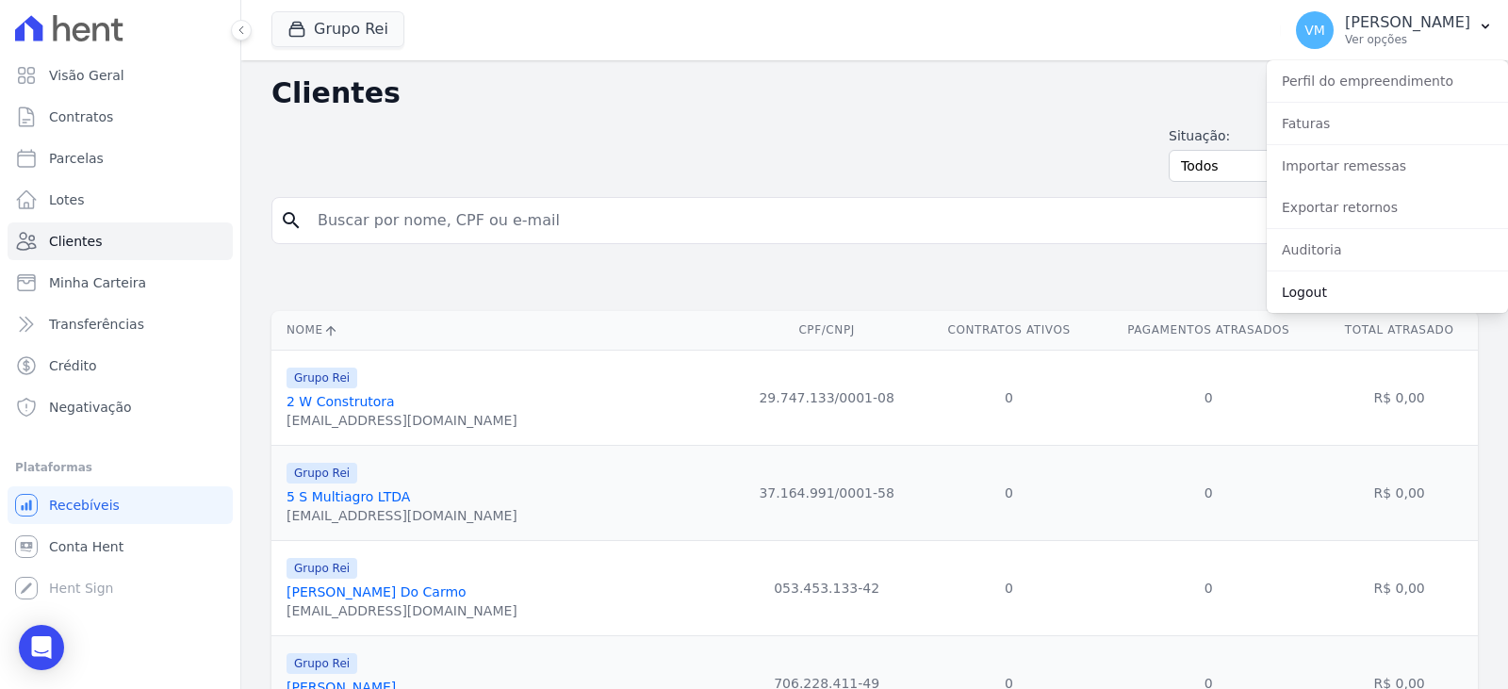
drag, startPoint x: 1330, startPoint y: 302, endPoint x: 1297, endPoint y: 297, distance: 33.3
click at [1330, 302] on link "Logout" at bounding box center [1387, 292] width 241 height 34
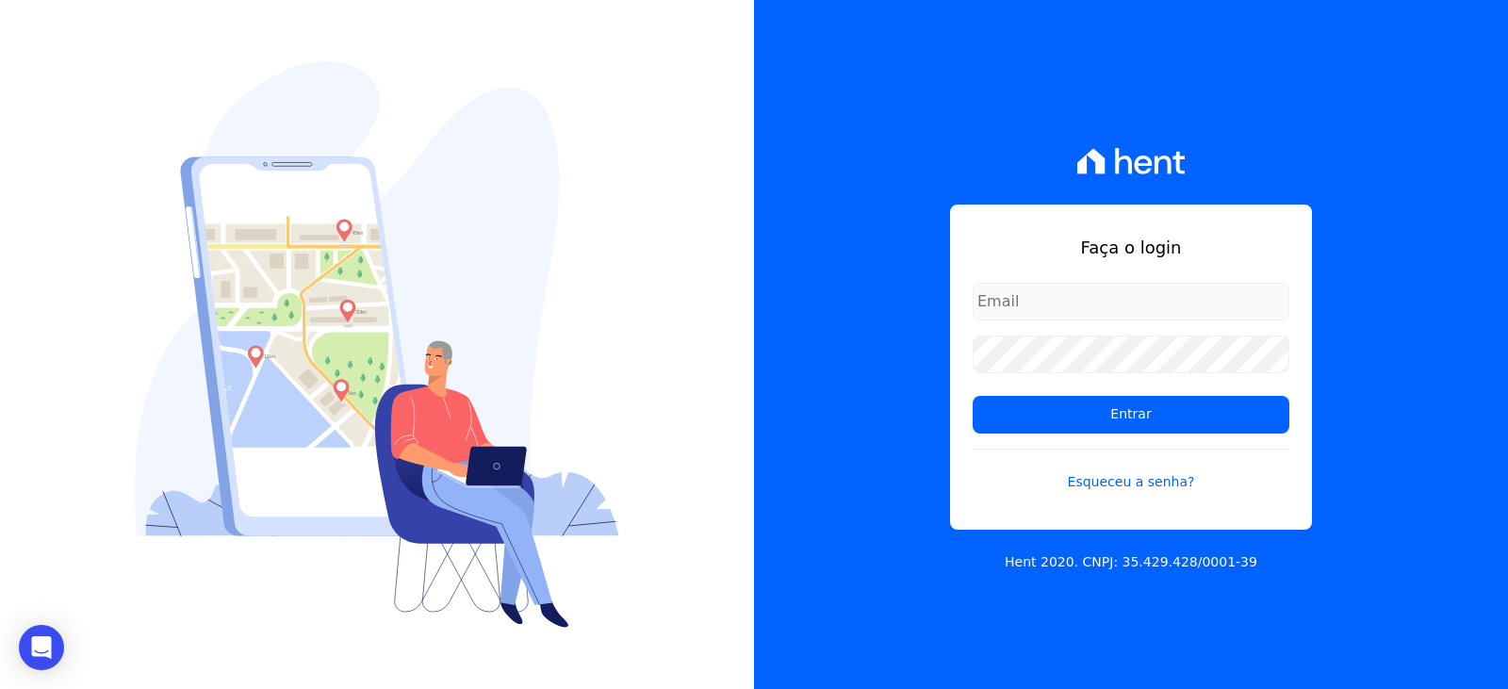
type input "[EMAIL_ADDRESS][DOMAIN_NAME]"
